Goal: Find specific page/section: Find specific page/section

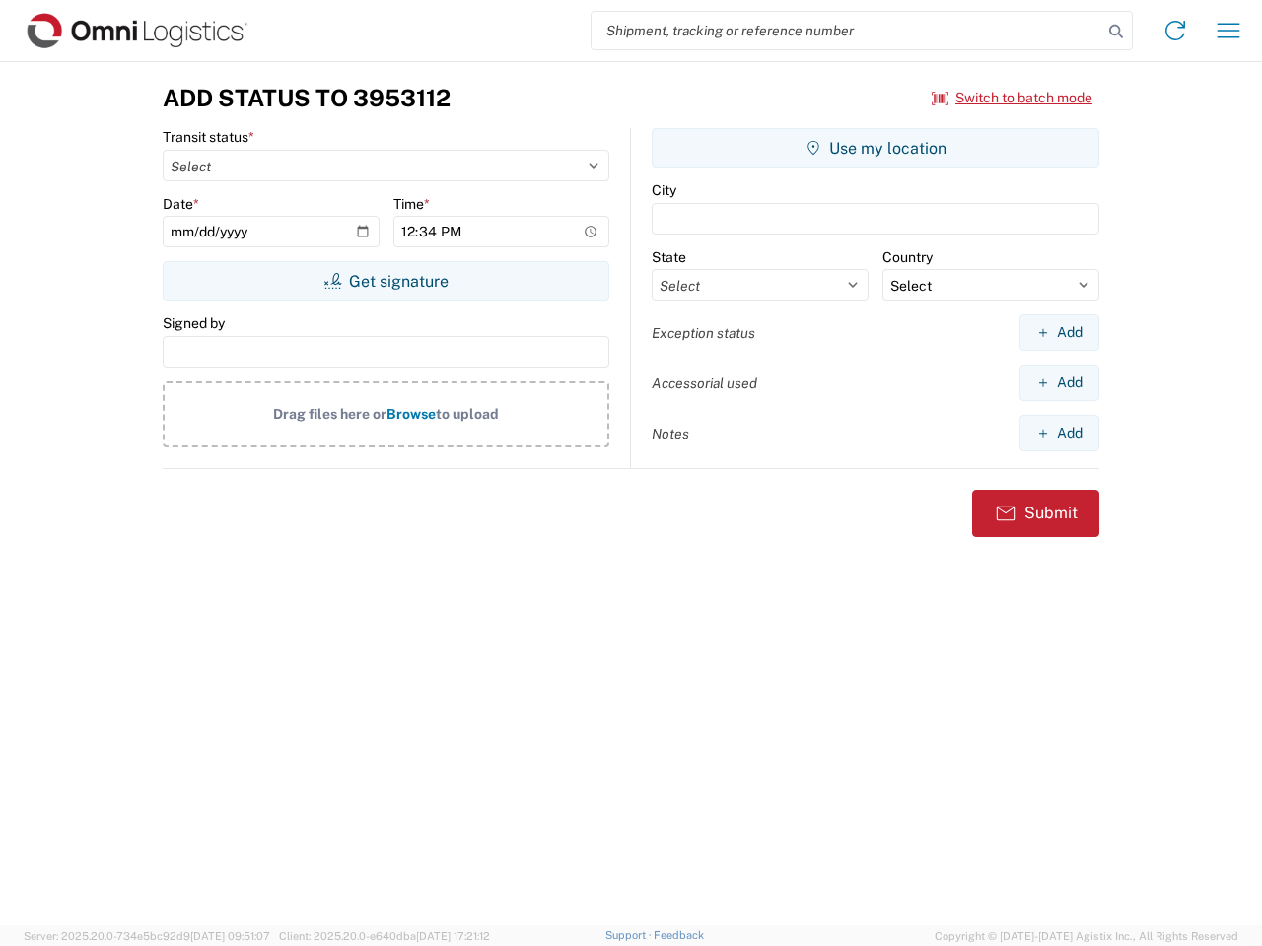
click at [847, 31] on input "search" at bounding box center [847, 30] width 511 height 37
click at [1116, 32] on icon at bounding box center [1116, 32] width 28 height 28
click at [1175, 31] on icon at bounding box center [1175, 31] width 32 height 32
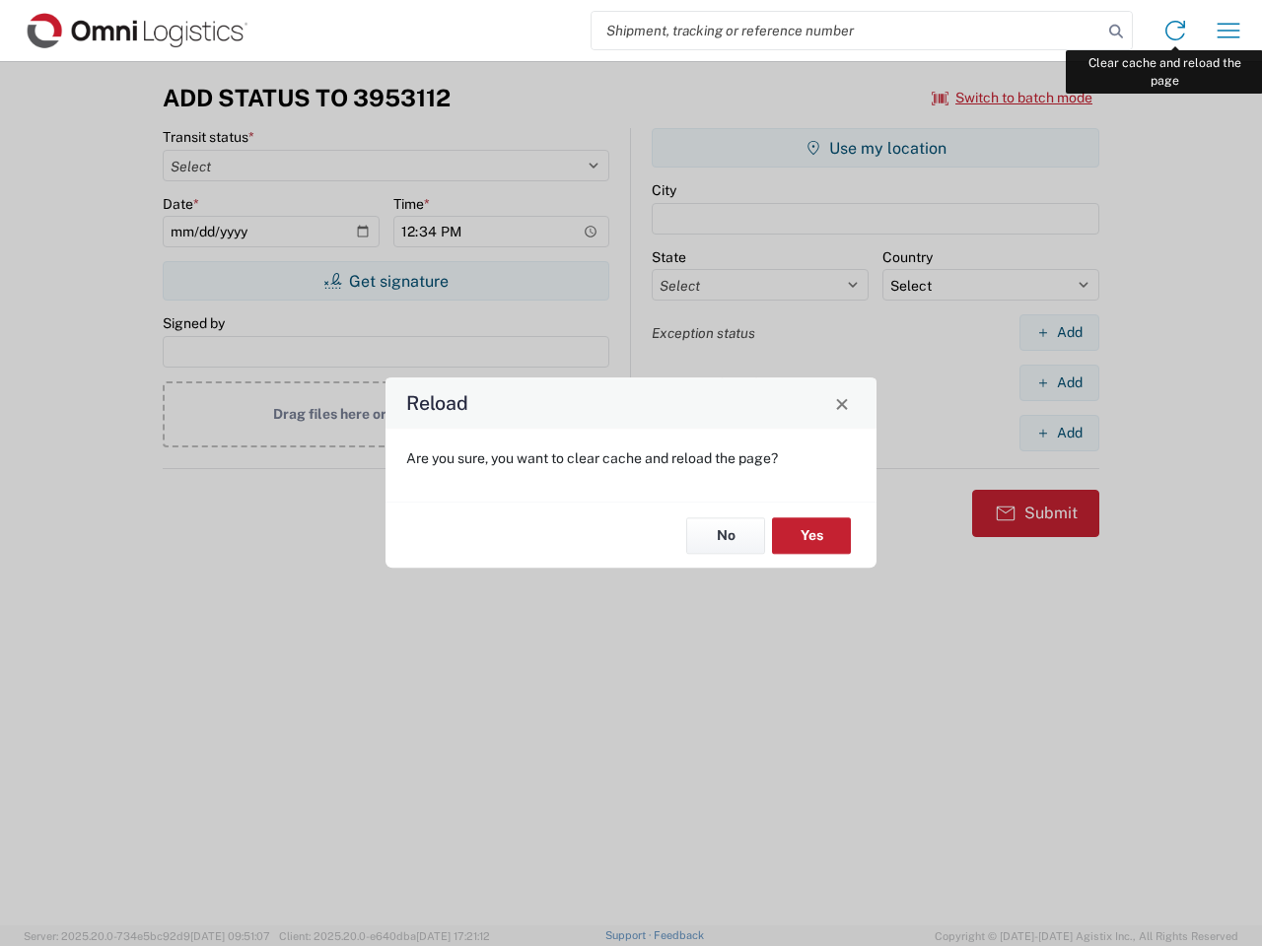
click at [1228, 31] on div "Reload Are you sure, you want to clear cache and reload the page? No Yes" at bounding box center [631, 473] width 1262 height 946
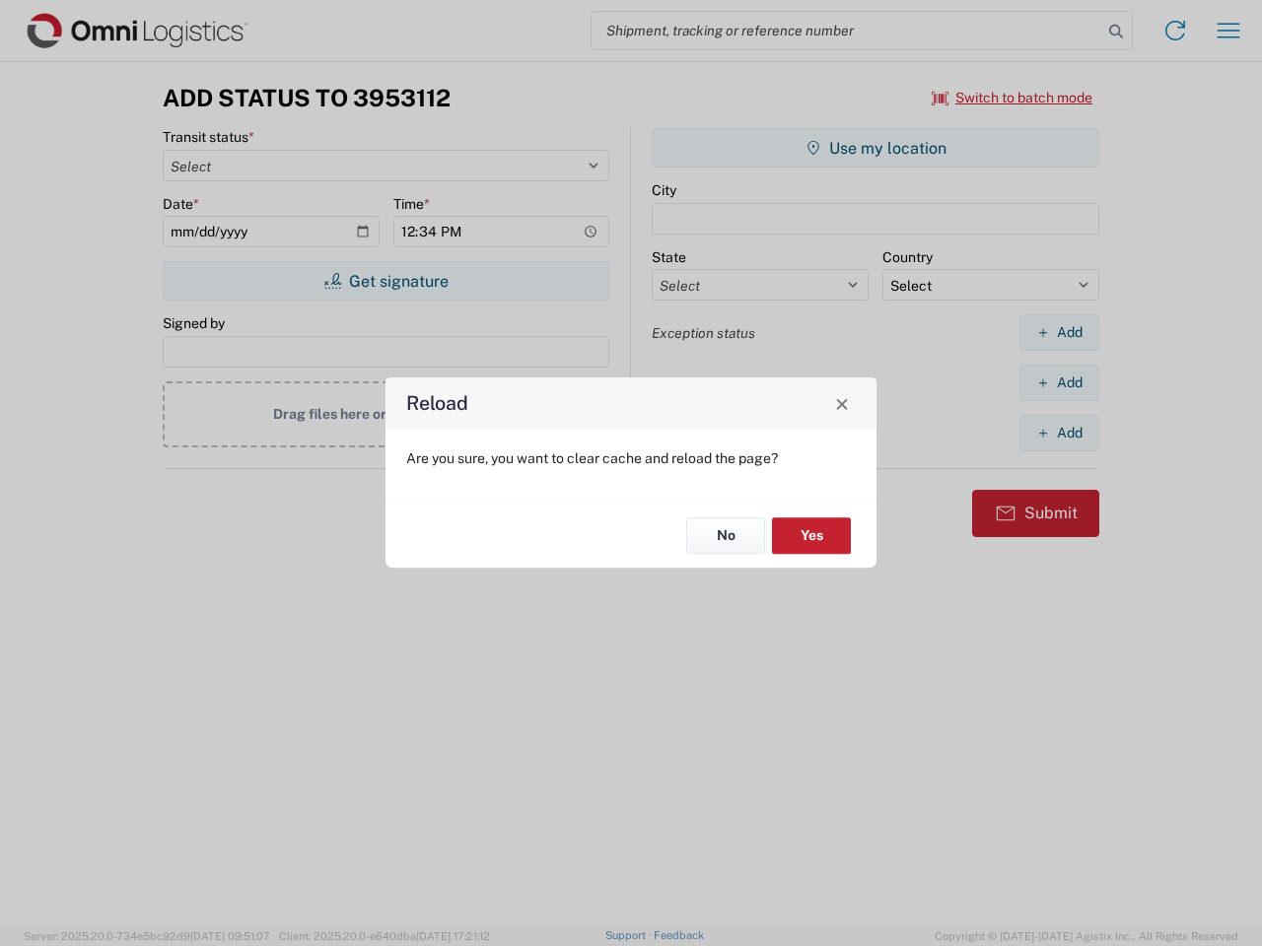
click at [1012, 98] on div "Reload Are you sure, you want to clear cache and reload the page? No Yes" at bounding box center [631, 473] width 1262 height 946
click at [385, 281] on div "Reload Are you sure, you want to clear cache and reload the page? No Yes" at bounding box center [631, 473] width 1262 height 946
click at [875, 148] on div "Reload Are you sure, you want to clear cache and reload the page? No Yes" at bounding box center [631, 473] width 1262 height 946
click at [1059, 332] on div "Reload Are you sure, you want to clear cache and reload the page? No Yes" at bounding box center [631, 473] width 1262 height 946
click at [1059, 383] on div "Reload Are you sure, you want to clear cache and reload the page? No Yes" at bounding box center [631, 473] width 1262 height 946
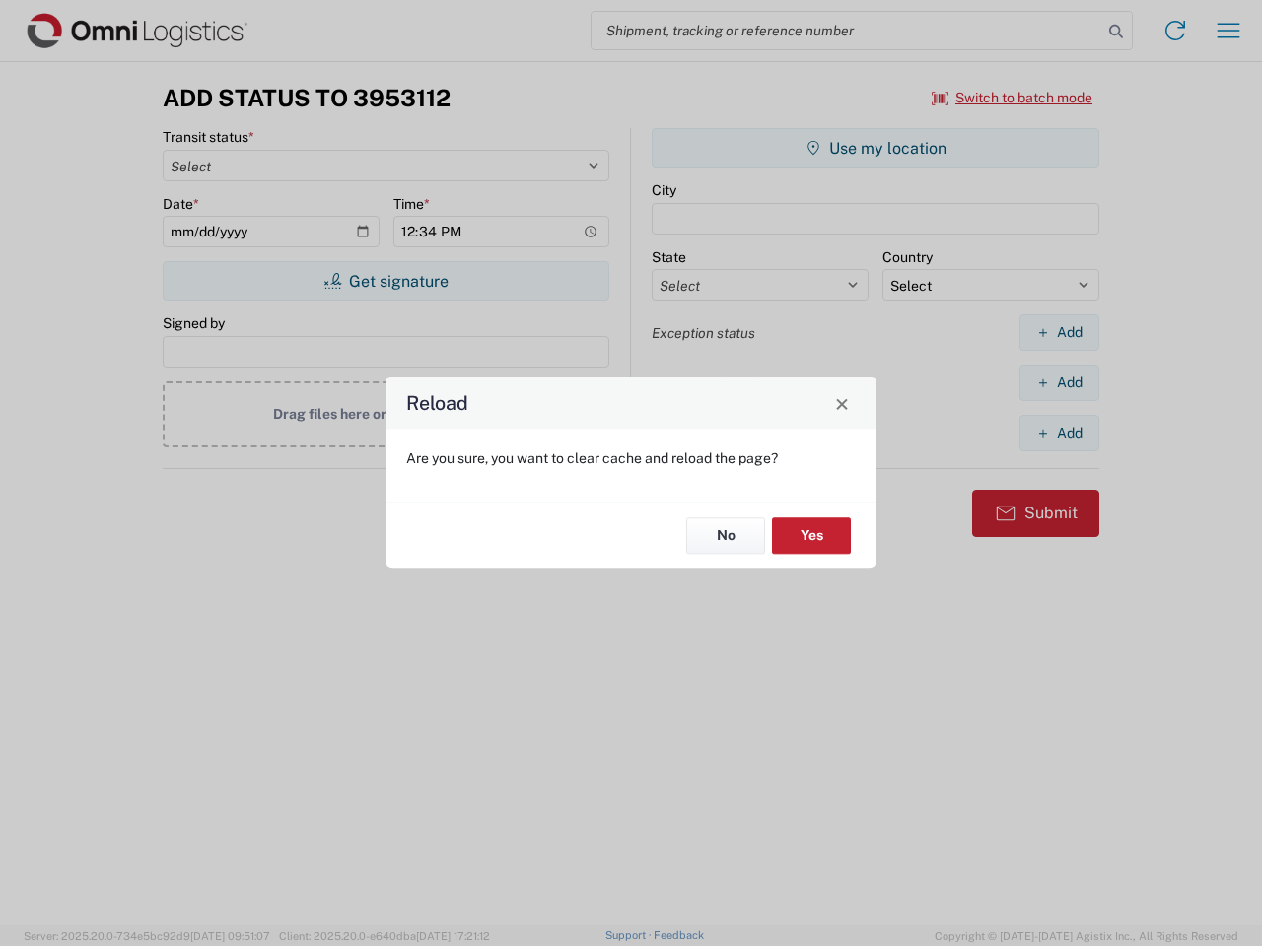
click at [1059, 433] on div "Reload Are you sure, you want to clear cache and reload the page? No Yes" at bounding box center [631, 473] width 1262 height 946
